Goal: Task Accomplishment & Management: Complete application form

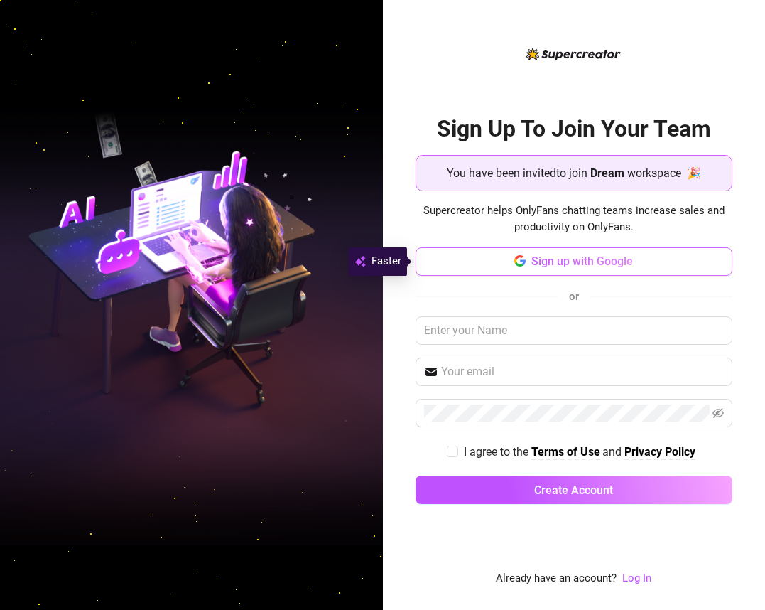
click at [629, 261] on span "Sign up with Google" at bounding box center [583, 261] width 102 height 14
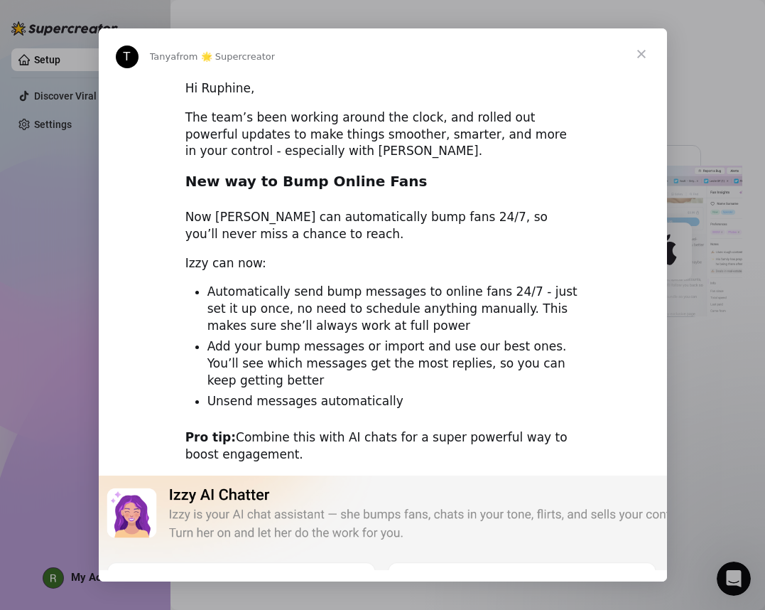
click at [645, 51] on span "Close" at bounding box center [641, 53] width 51 height 51
